Goal: Find specific page/section: Find specific page/section

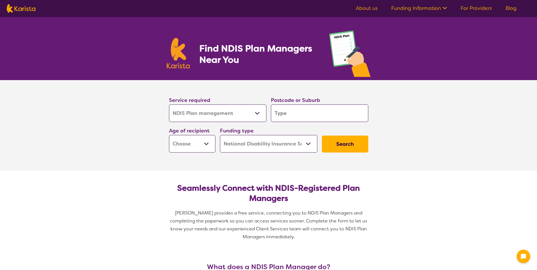
select select "NDIS Plan management"
select select "NDIS"
select select "NDIS Plan management"
select select "NDIS"
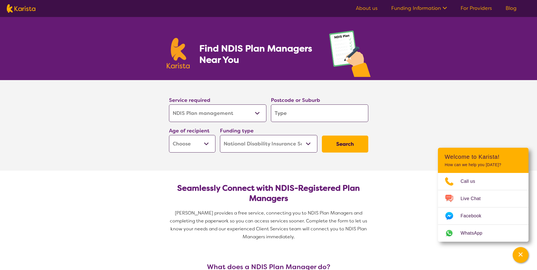
click at [475, 9] on link "For Providers" at bounding box center [476, 8] width 31 height 7
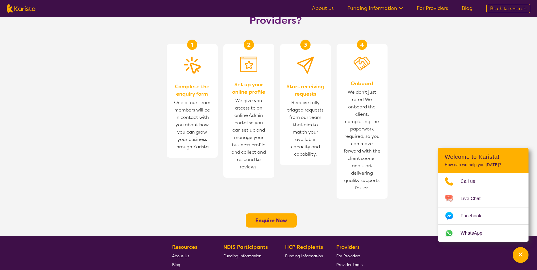
scroll to position [397, 0]
